Goal: Information Seeking & Learning: Learn about a topic

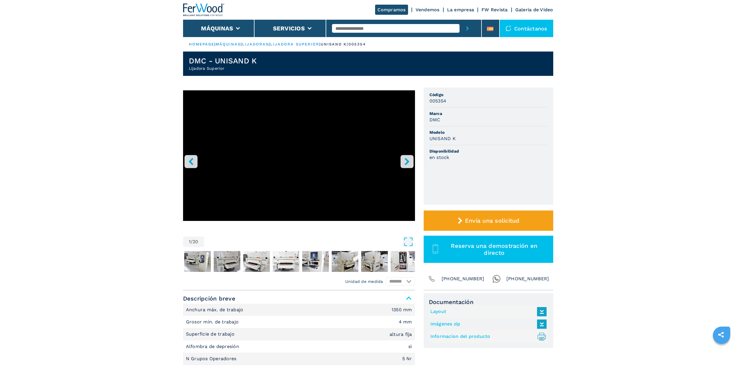
click at [407, 161] on icon "right-button" at bounding box center [407, 161] width 5 height 7
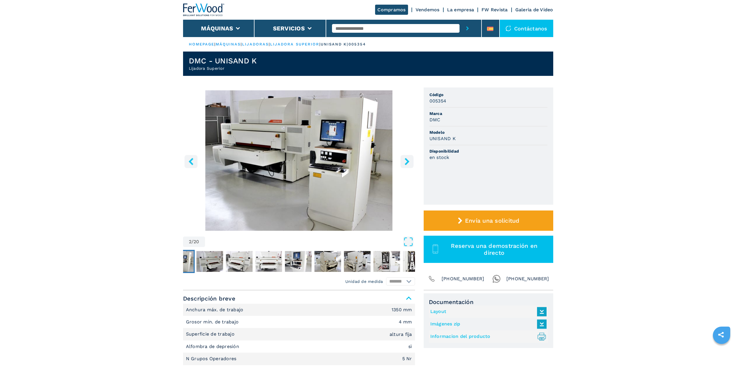
click at [407, 161] on icon "right-button" at bounding box center [407, 161] width 5 height 7
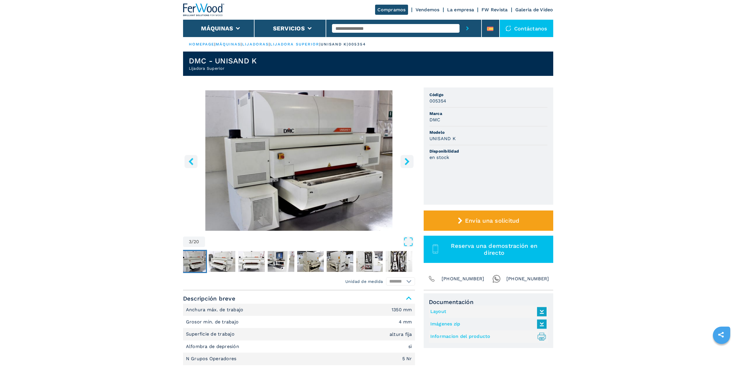
click at [192, 162] on icon "left-button" at bounding box center [190, 161] width 7 height 7
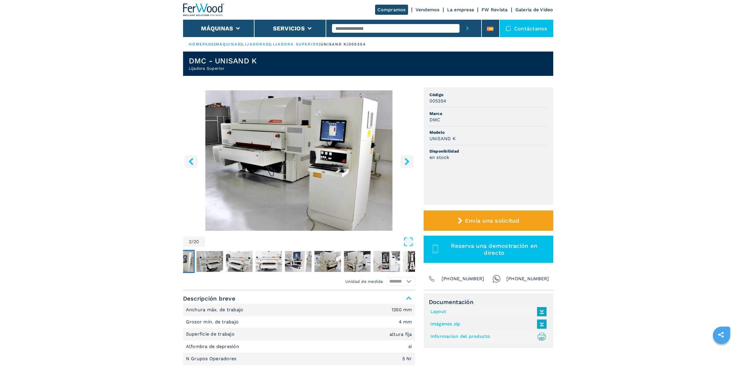
click at [192, 162] on icon "left-button" at bounding box center [190, 161] width 7 height 7
click at [321, 146] on img "Go to Slide 2" at bounding box center [299, 160] width 232 height 140
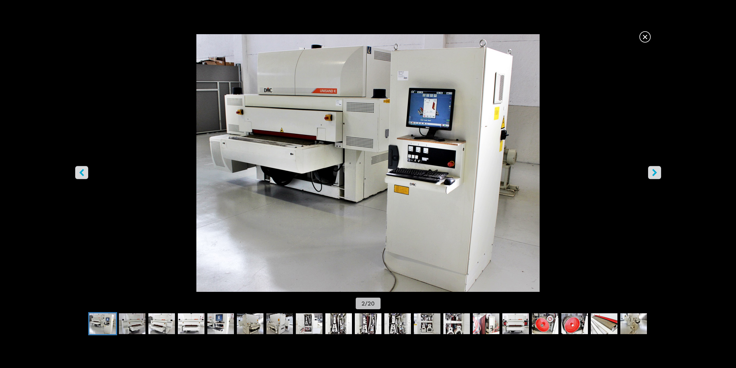
click at [351, 144] on img "Go to Slide 2" at bounding box center [368, 162] width 663 height 257
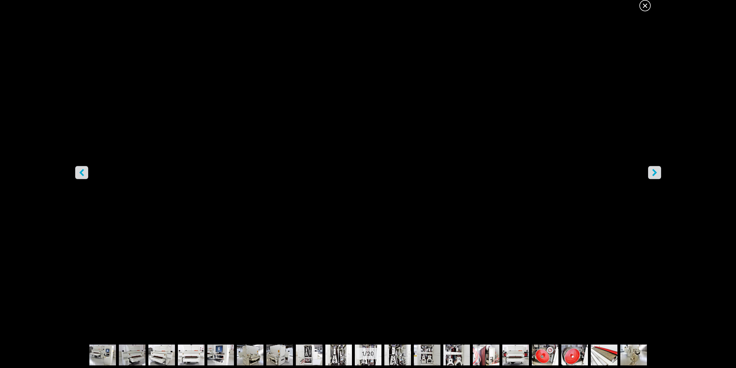
click at [641, 8] on span "×" at bounding box center [645, 4] width 10 height 10
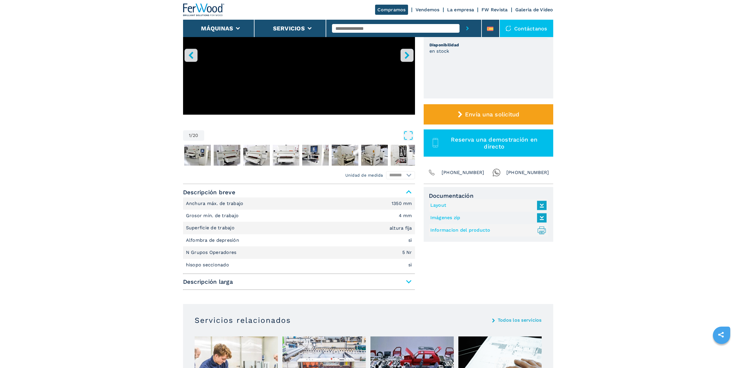
scroll to position [145, 0]
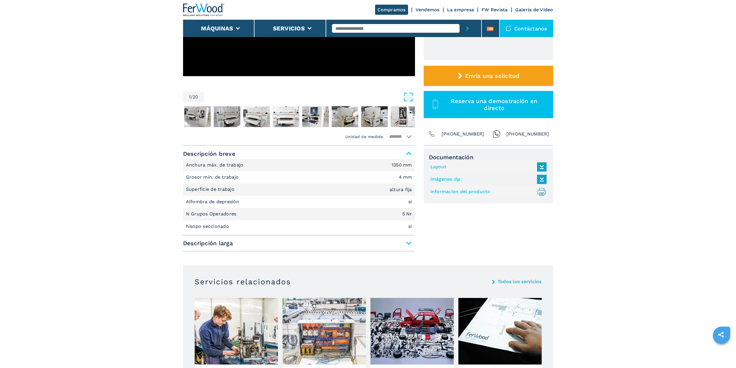
click at [243, 238] on span "Descripción larga" at bounding box center [299, 243] width 232 height 10
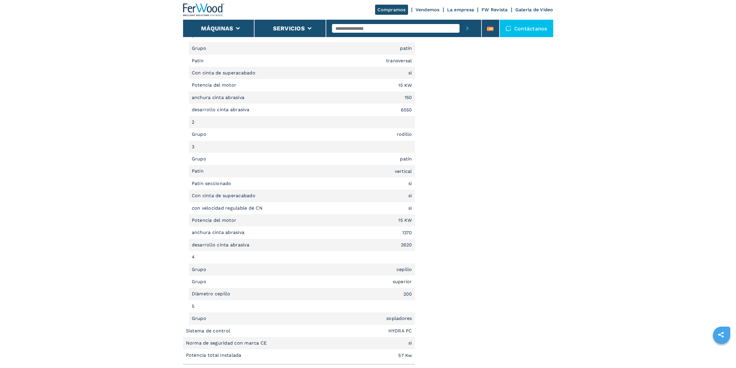
scroll to position [521, 0]
click at [407, 270] on em "cepillo" at bounding box center [405, 269] width 16 height 5
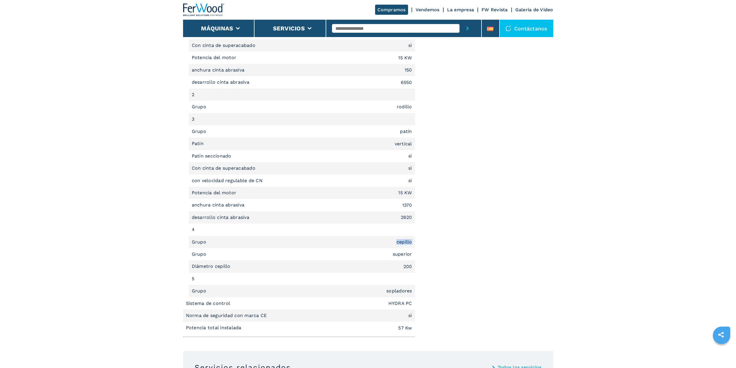
scroll to position [550, 0]
click at [327, 294] on li "Grupo sopladores" at bounding box center [302, 289] width 226 height 12
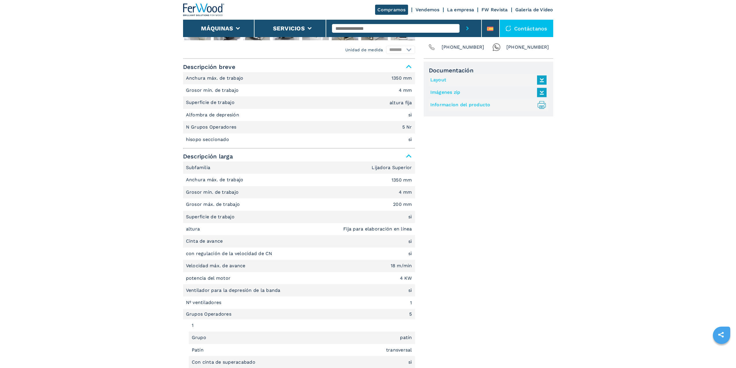
scroll to position [58, 0]
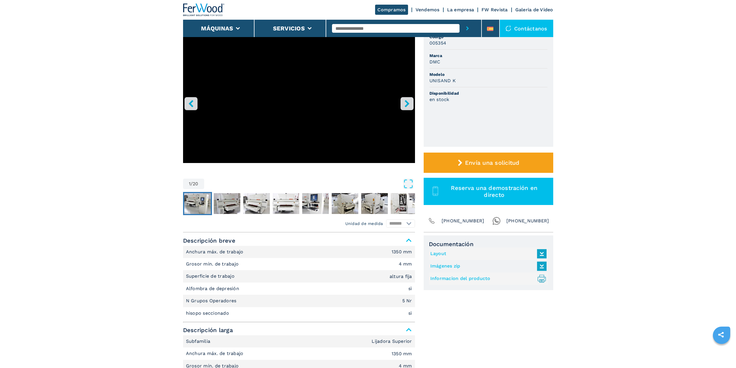
click at [209, 207] on img "Go to Slide 2" at bounding box center [197, 203] width 27 height 21
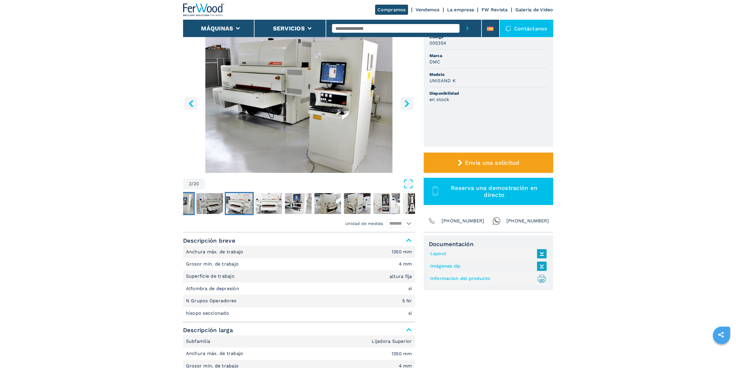
click at [231, 208] on img "Go to Slide 4" at bounding box center [239, 203] width 27 height 21
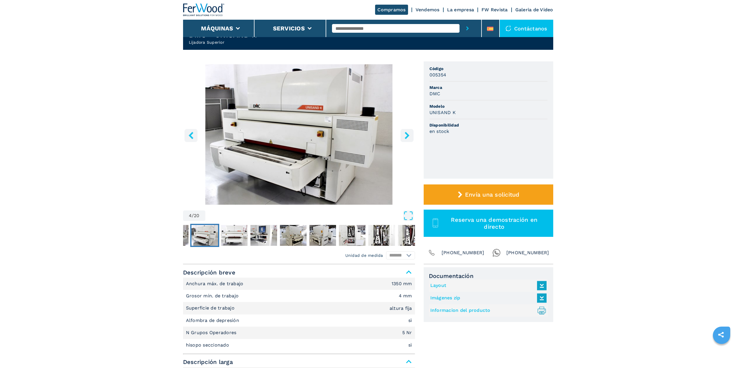
scroll to position [0, 0]
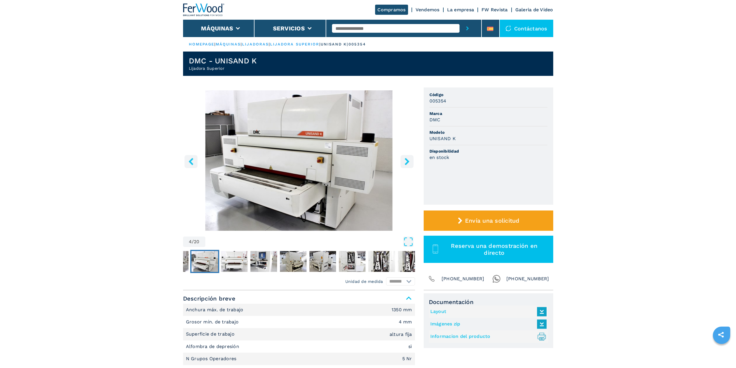
click at [195, 163] on button "left-button" at bounding box center [191, 161] width 13 height 13
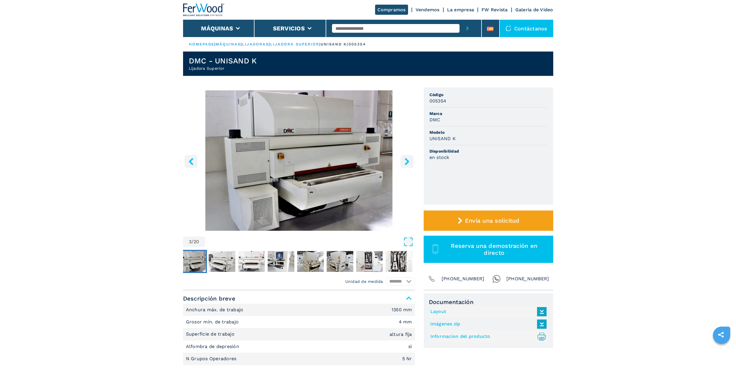
click at [195, 163] on button "left-button" at bounding box center [191, 161] width 13 height 13
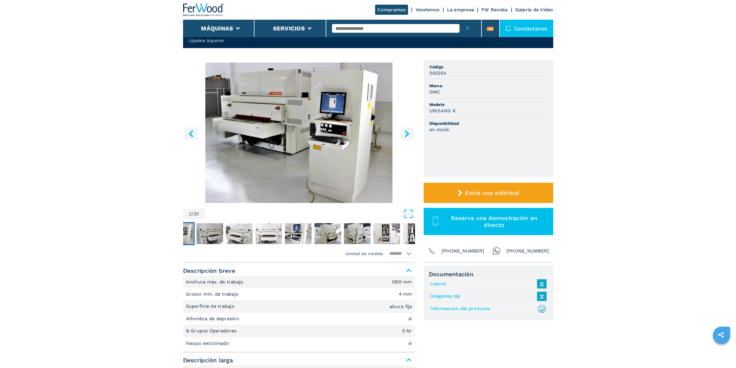
scroll to position [29, 0]
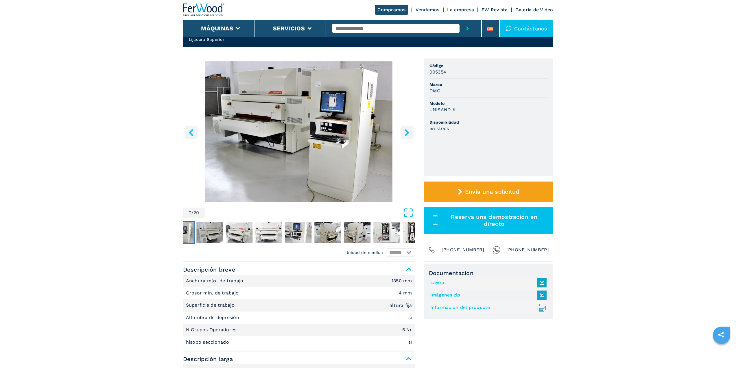
click at [185, 126] on button "left-button" at bounding box center [191, 132] width 13 height 13
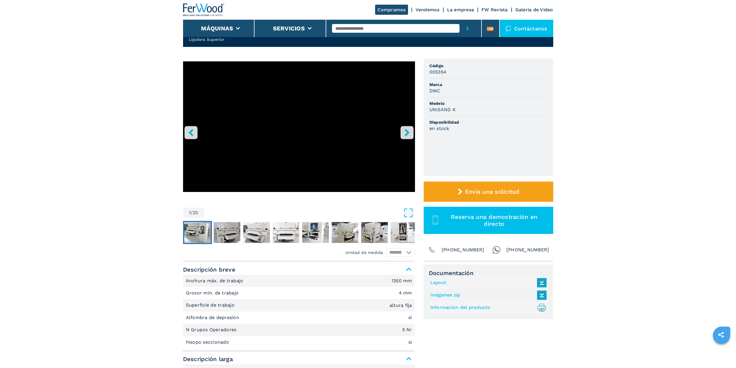
click at [193, 236] on img "Go to Slide 2" at bounding box center [197, 232] width 27 height 21
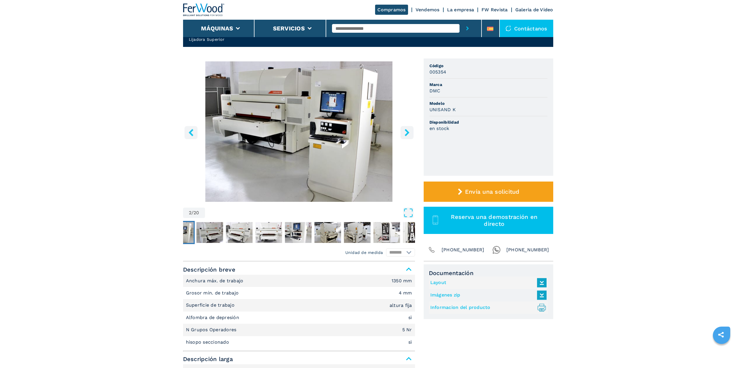
click at [265, 127] on img "Go to Slide 2" at bounding box center [299, 131] width 232 height 140
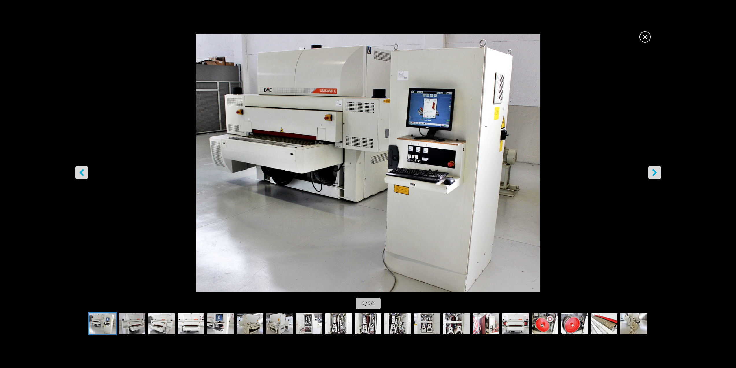
click at [329, 169] on img "Go to Slide 2" at bounding box center [368, 162] width 663 height 257
drag, startPoint x: 330, startPoint y: 163, endPoint x: 328, endPoint y: 154, distance: 8.7
click at [328, 154] on img "Go to Slide 2" at bounding box center [368, 162] width 663 height 257
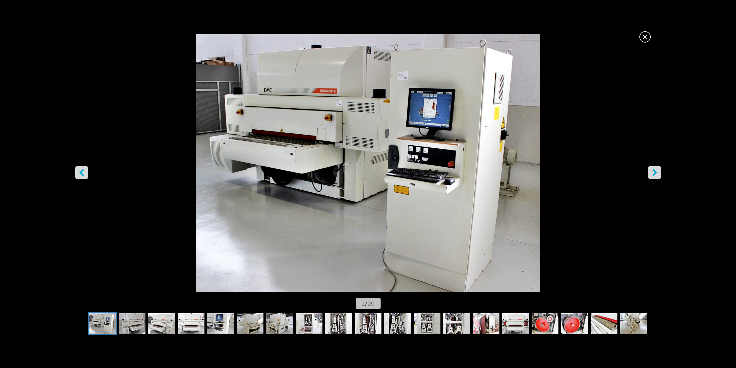
drag, startPoint x: 366, startPoint y: 128, endPoint x: 327, endPoint y: 155, distance: 47.3
click at [327, 155] on img "Go to Slide 2" at bounding box center [368, 162] width 663 height 257
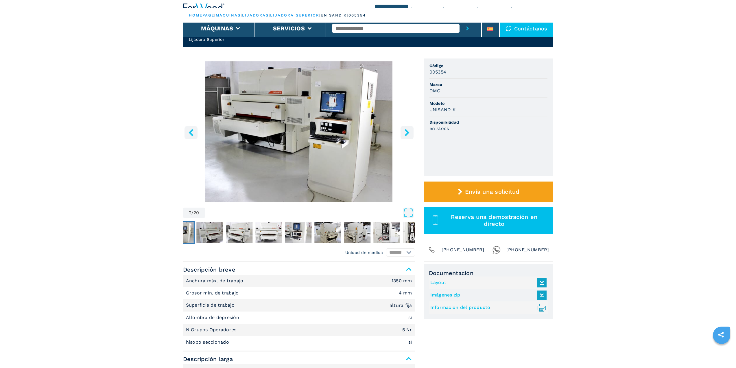
click at [299, 145] on img "Go to Slide 2" at bounding box center [299, 131] width 232 height 140
click at [316, 145] on img "Go to Slide 2" at bounding box center [299, 131] width 232 height 140
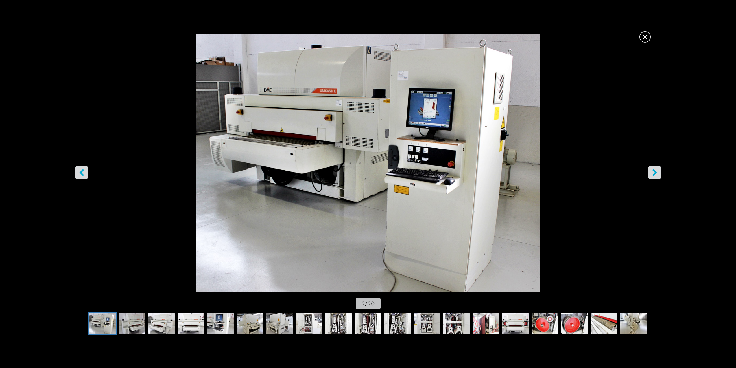
click at [656, 171] on icon "right-button" at bounding box center [654, 172] width 7 height 7
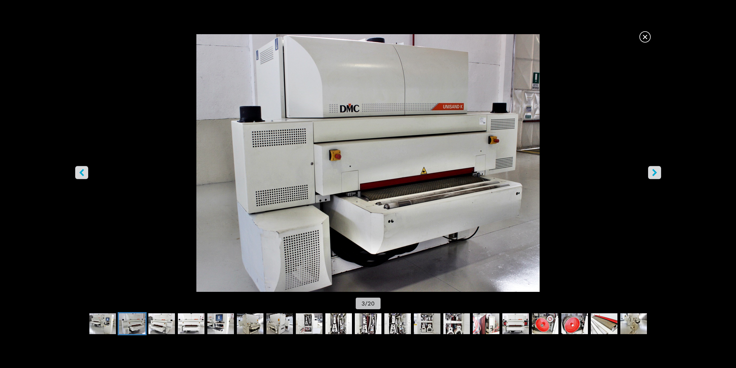
click at [659, 175] on button "right-button" at bounding box center [654, 172] width 13 height 13
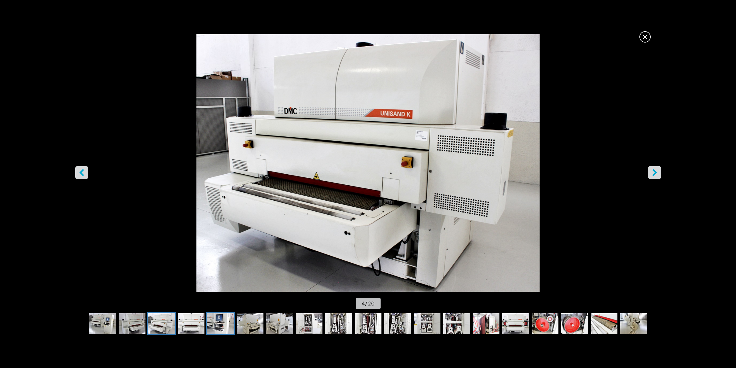
click at [227, 326] on img "Go to Slide 6" at bounding box center [220, 323] width 27 height 21
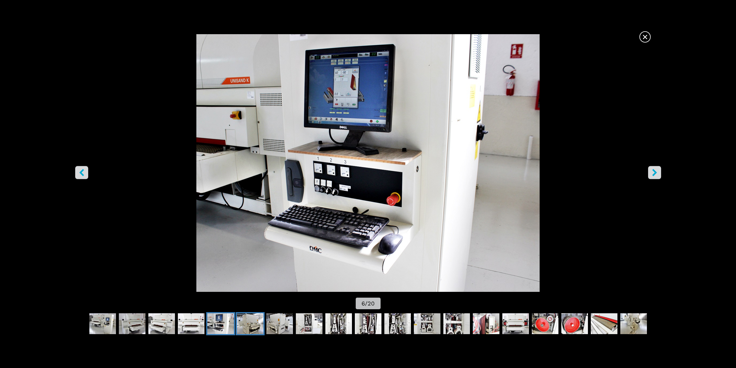
click at [251, 326] on img "Go to Slide 7" at bounding box center [250, 323] width 27 height 21
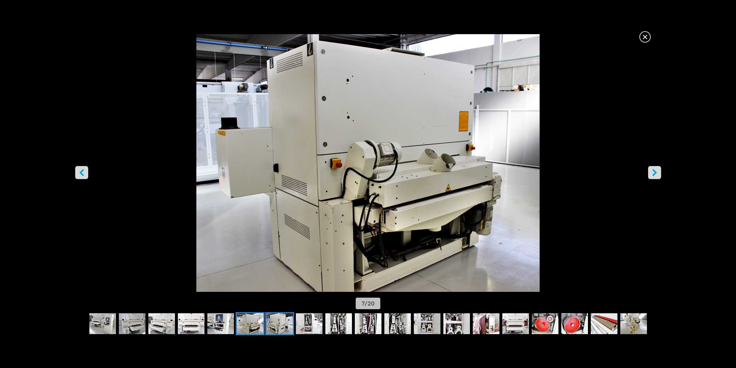
click at [288, 327] on img "Go to Slide 8" at bounding box center [279, 323] width 27 height 21
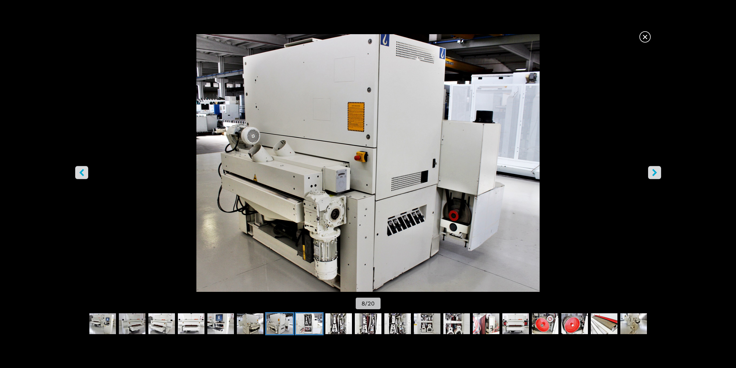
click at [310, 327] on img "Go to Slide 9" at bounding box center [309, 323] width 27 height 21
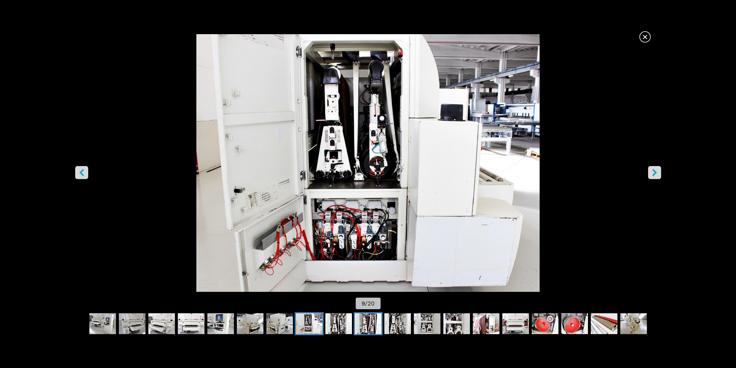
click at [369, 322] on img "Go to Slide 11" at bounding box center [368, 323] width 27 height 21
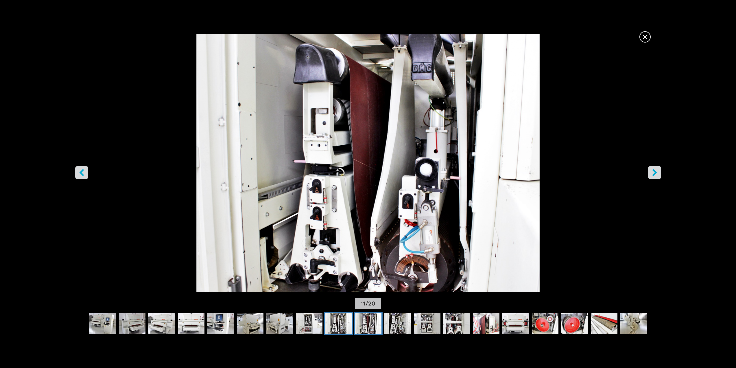
click at [340, 323] on img "Go to Slide 10" at bounding box center [338, 323] width 27 height 21
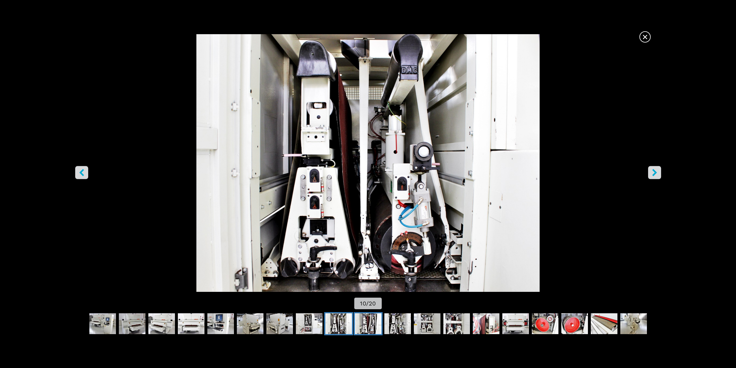
click at [370, 325] on img "Go to Slide 11" at bounding box center [368, 323] width 27 height 21
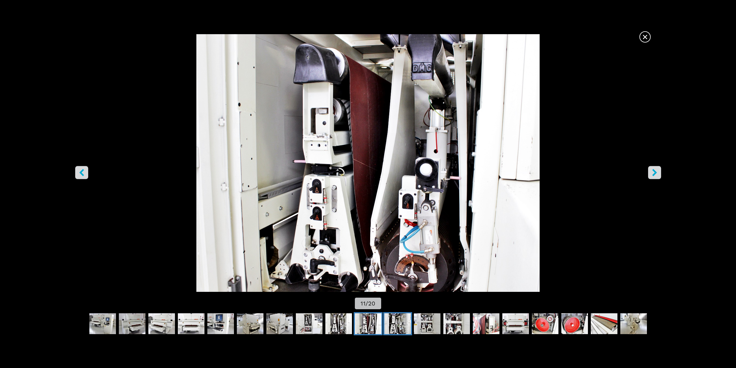
click at [404, 325] on img "Go to Slide 12" at bounding box center [397, 323] width 27 height 21
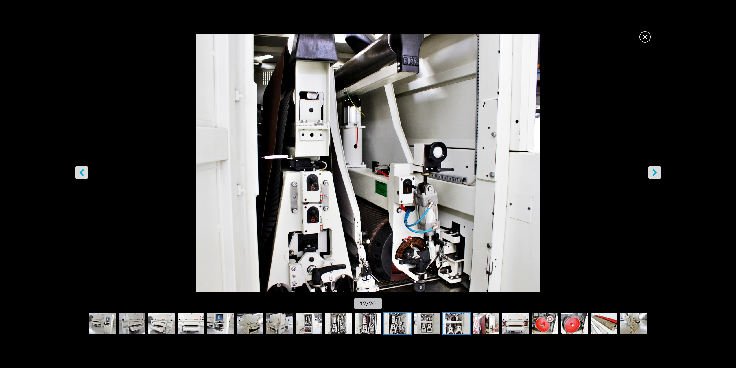
click at [446, 320] on img "Go to Slide 14" at bounding box center [456, 323] width 27 height 21
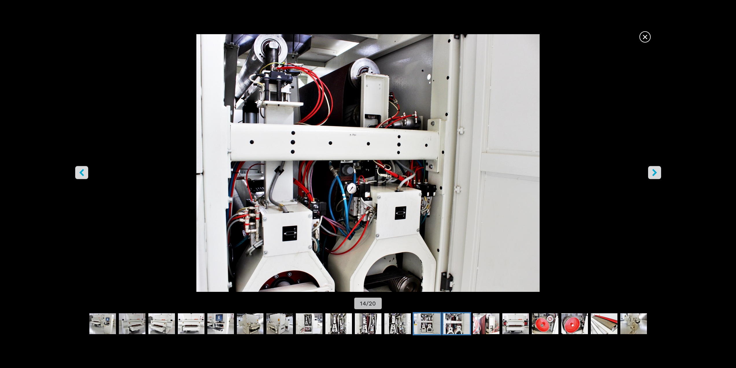
drag, startPoint x: 391, startPoint y: 180, endPoint x: 427, endPoint y: 323, distance: 147.0
click at [427, 323] on img "Go to Slide 13" at bounding box center [427, 323] width 27 height 21
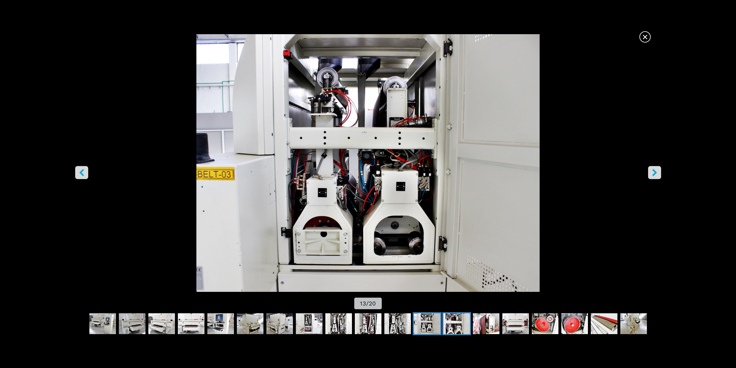
click at [454, 321] on img "Go to Slide 14" at bounding box center [456, 323] width 27 height 21
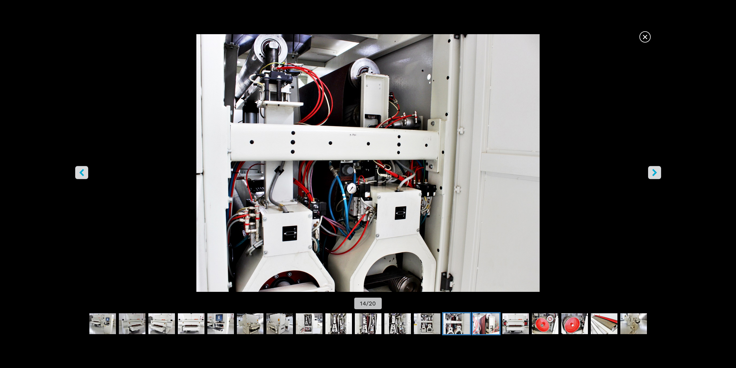
click at [489, 329] on img "Go to Slide 15" at bounding box center [486, 323] width 27 height 21
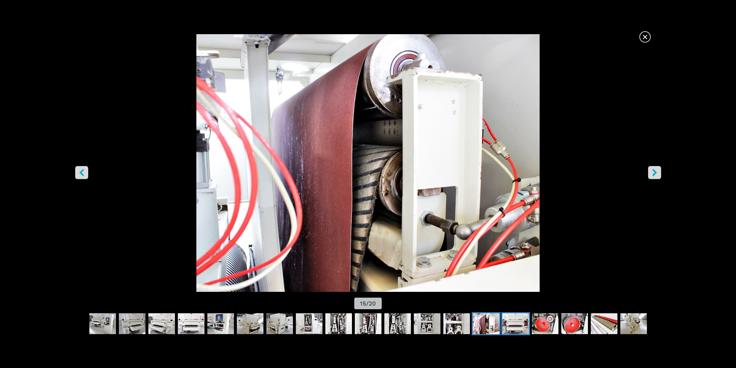
click at [511, 318] on img "Go to Slide 16" at bounding box center [515, 323] width 27 height 21
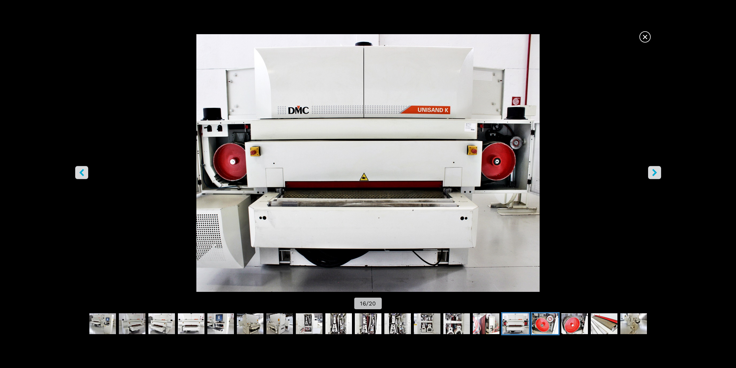
click at [550, 325] on img "Go to Slide 17" at bounding box center [545, 323] width 27 height 21
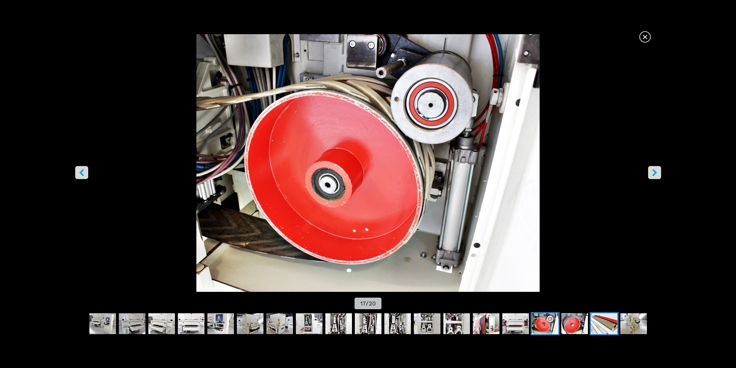
drag, startPoint x: 610, startPoint y: 330, endPoint x: 602, endPoint y: 330, distance: 8.1
click at [610, 330] on img "Go to Slide 19" at bounding box center [604, 323] width 27 height 21
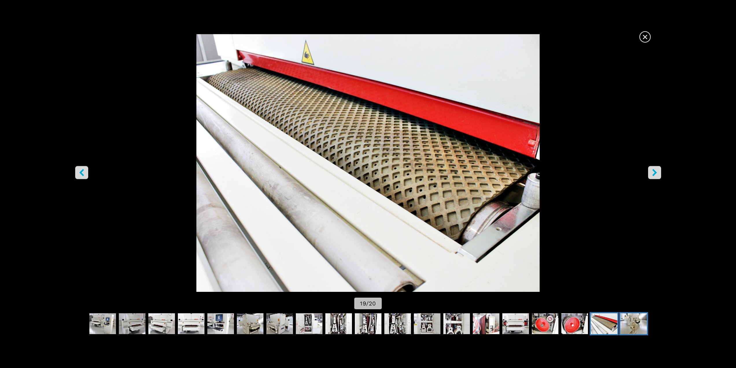
click at [633, 325] on img "Go to Slide 20" at bounding box center [633, 323] width 27 height 21
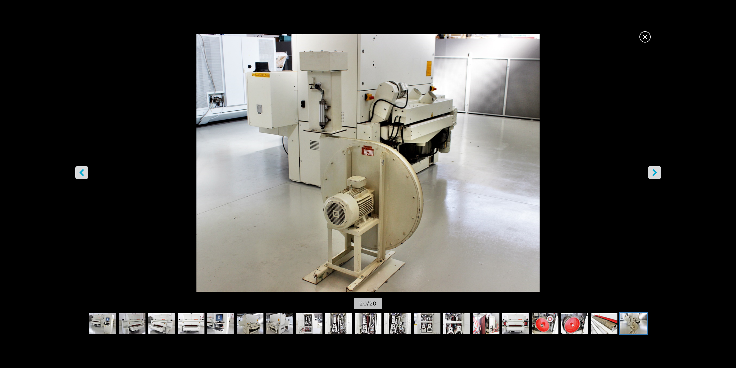
click at [647, 34] on span "×" at bounding box center [645, 36] width 10 height 10
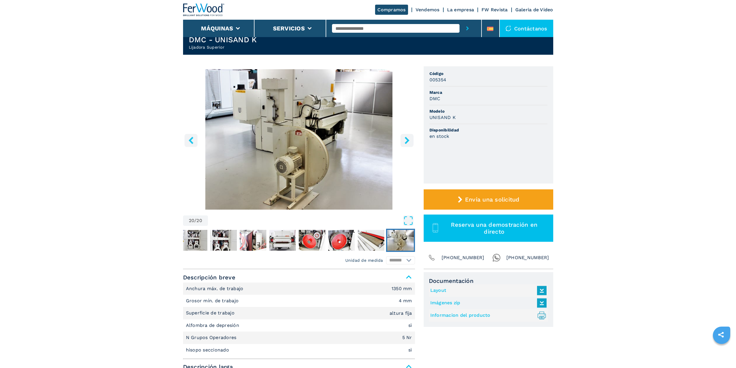
scroll to position [0, 0]
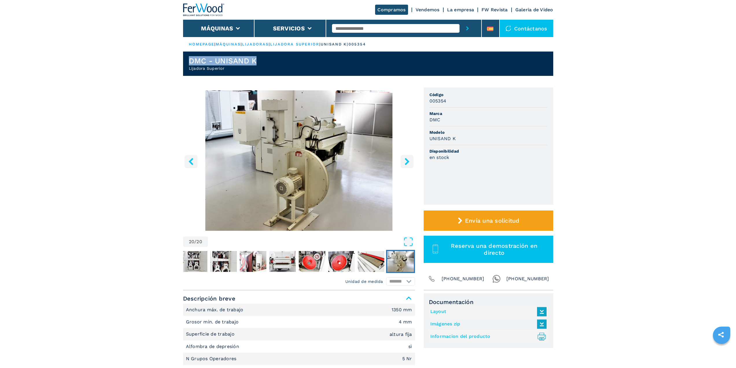
drag, startPoint x: 189, startPoint y: 61, endPoint x: 304, endPoint y: 62, distance: 114.8
click at [304, 62] on header "DMC - UNISAND K Lijadora Superior" at bounding box center [368, 63] width 370 height 24
